Goal: Task Accomplishment & Management: Use online tool/utility

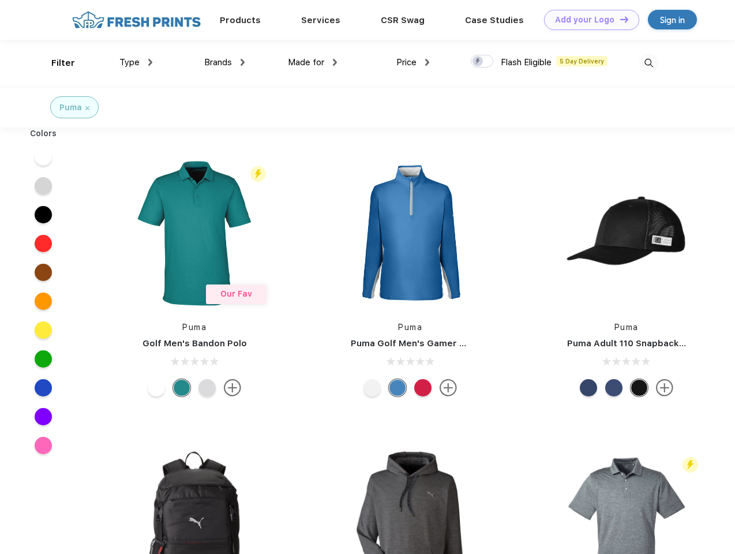
click at [587, 20] on link "Add your Logo Design Tool" at bounding box center [591, 20] width 95 height 20
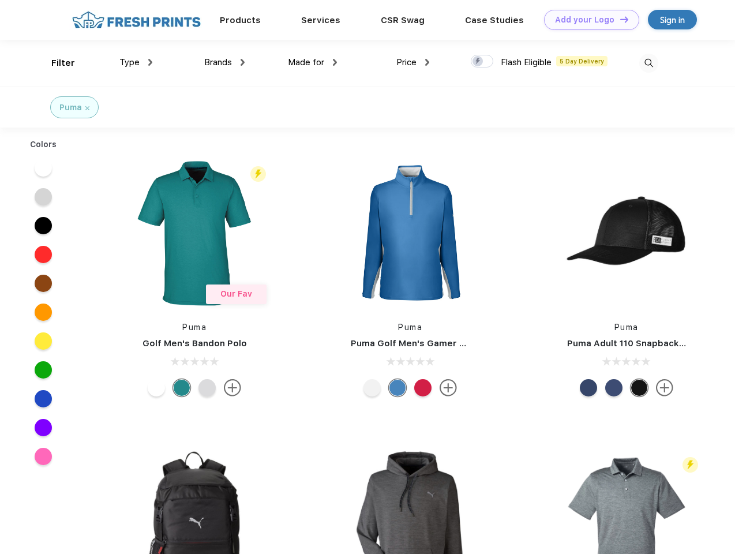
click at [0, 0] on div "Design Tool" at bounding box center [0, 0] width 0 height 0
click at [619, 19] on link "Add your Logo Design Tool" at bounding box center [591, 20] width 95 height 20
click at [55, 63] on div "Filter" at bounding box center [63, 63] width 24 height 13
click at [136, 62] on span "Type" at bounding box center [129, 62] width 20 height 10
click at [224, 62] on span "Brands" at bounding box center [218, 62] width 28 height 10
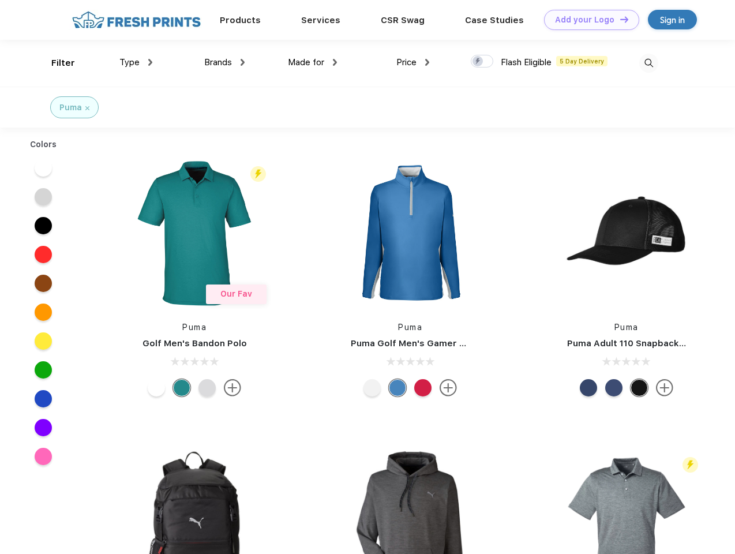
click at [313, 62] on span "Made for" at bounding box center [306, 62] width 36 height 10
click at [413, 62] on span "Price" at bounding box center [406, 62] width 20 height 10
click at [482, 62] on div at bounding box center [482, 61] width 22 height 13
click at [478, 62] on input "checkbox" at bounding box center [474, 57] width 7 height 7
click at [648, 63] on img at bounding box center [648, 63] width 19 height 19
